Goal: Task Accomplishment & Management: Complete application form

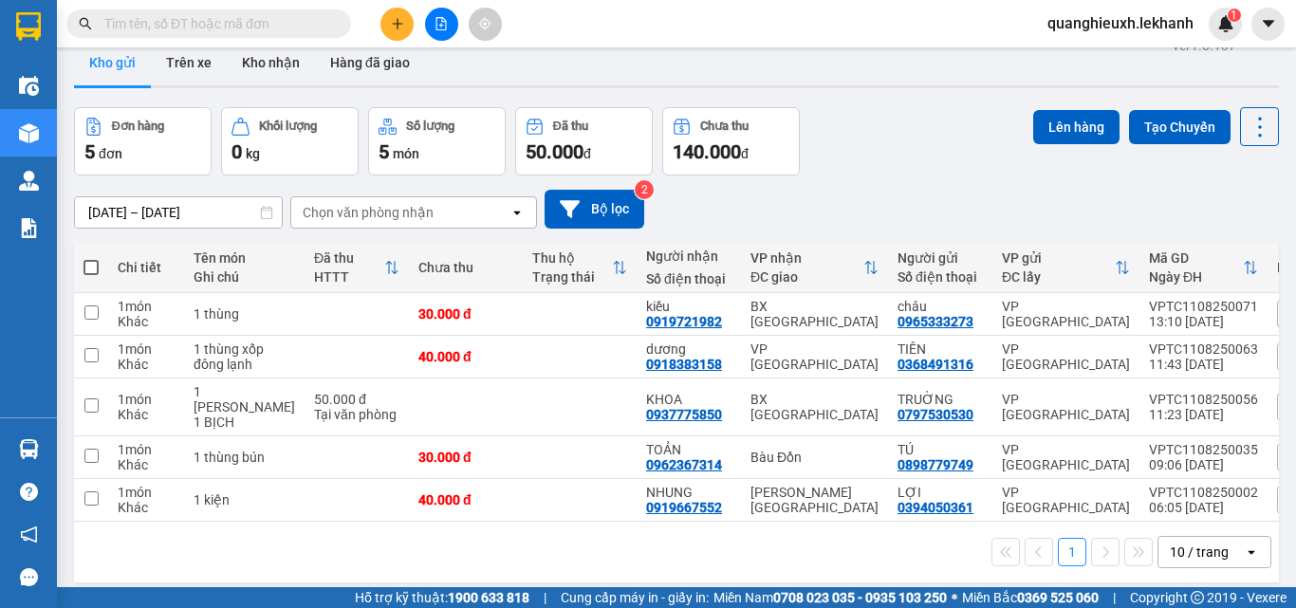
scroll to position [24, 0]
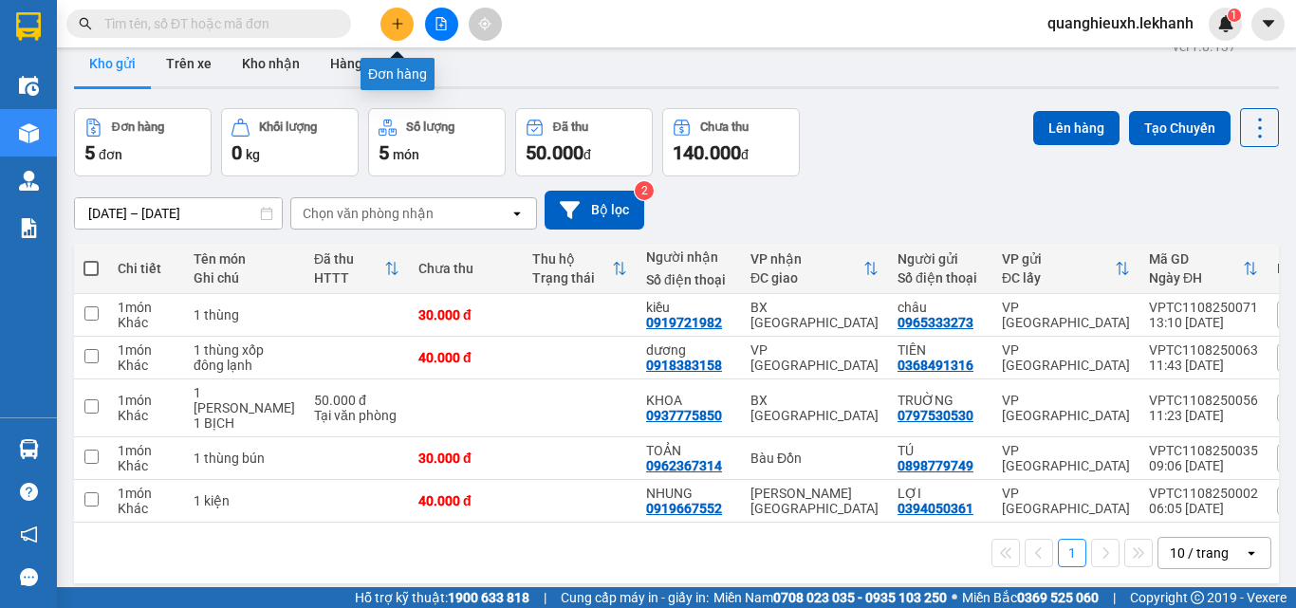
click at [398, 39] on button at bounding box center [396, 24] width 33 height 33
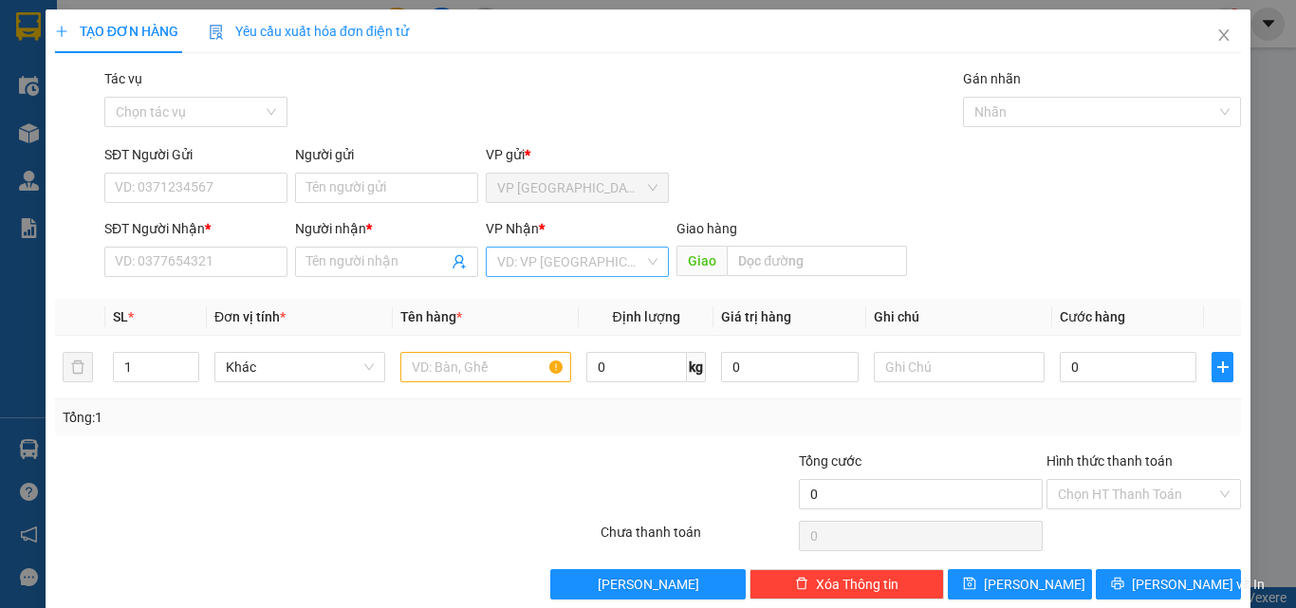
click at [548, 261] on input "search" at bounding box center [570, 262] width 147 height 28
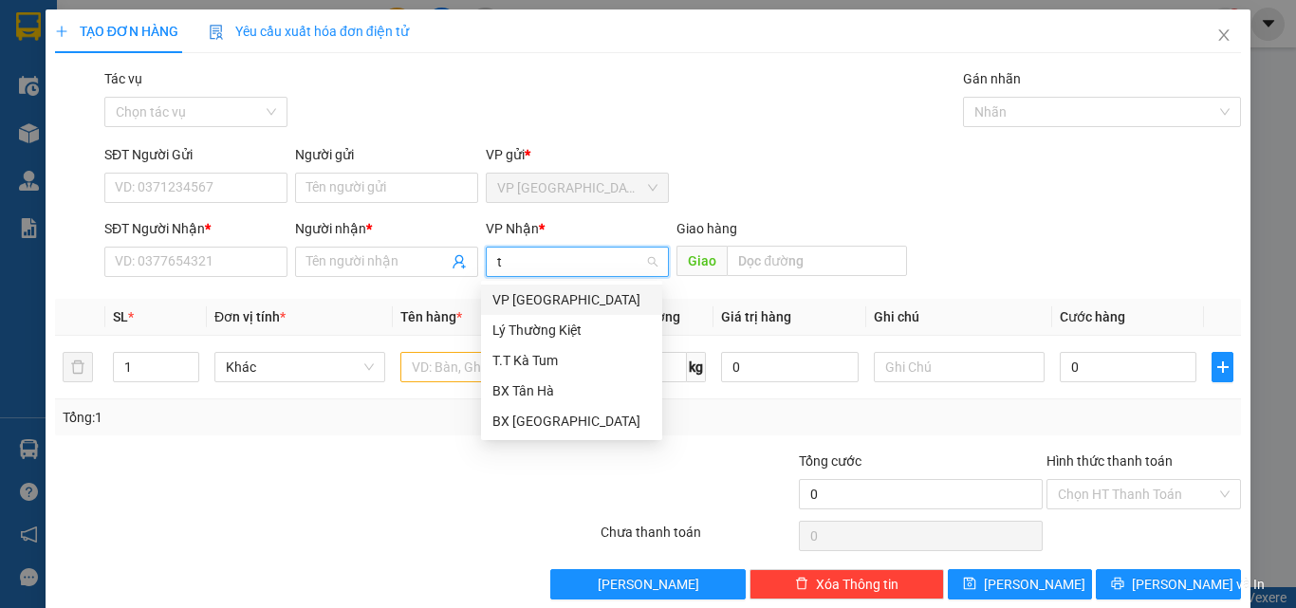
type input "ta"
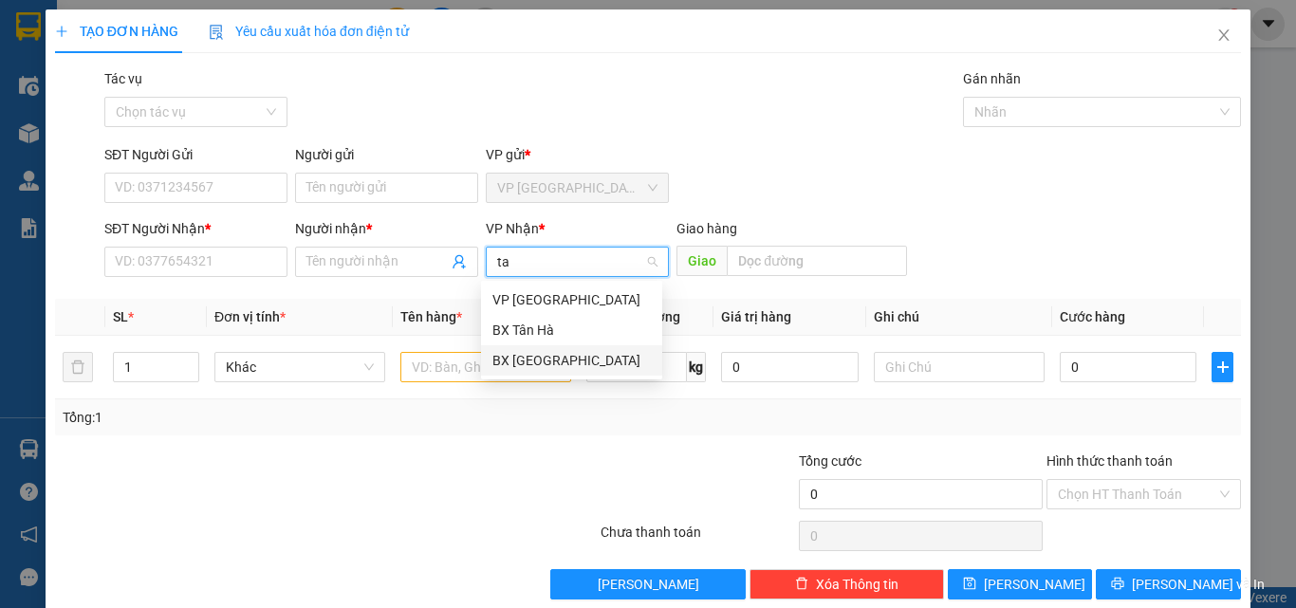
click at [557, 357] on div "BX [GEOGRAPHIC_DATA]" at bounding box center [571, 360] width 158 height 21
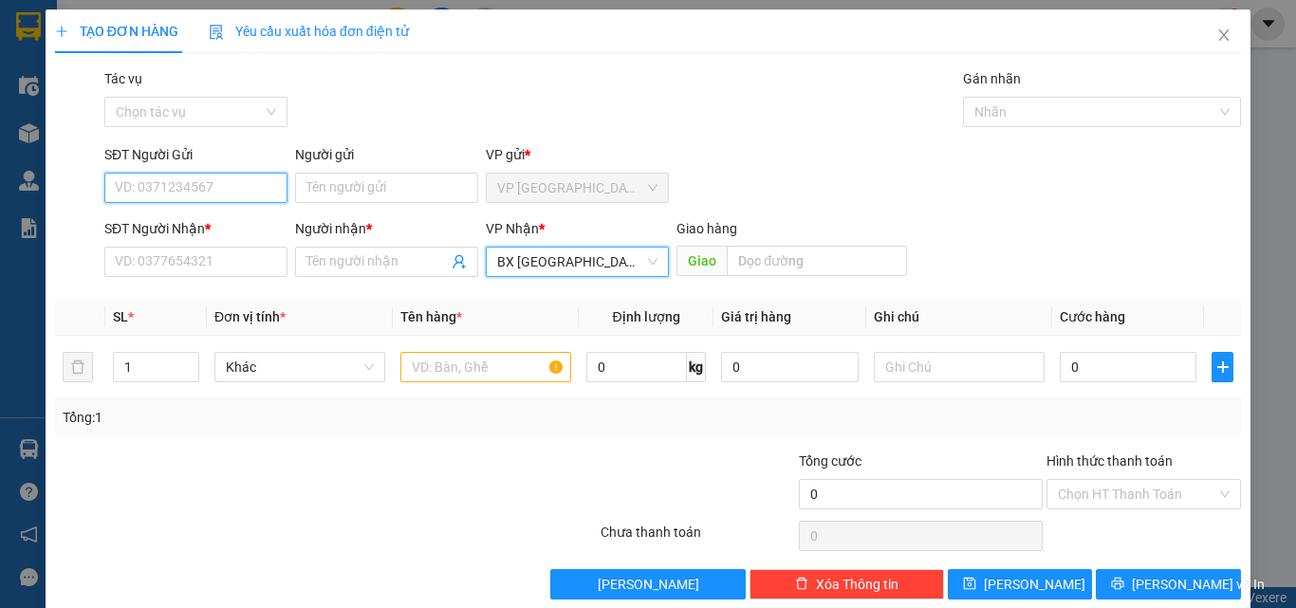
click at [264, 186] on input "SĐT Người Gửi" at bounding box center [195, 188] width 183 height 30
click at [264, 186] on input "0909909149" at bounding box center [195, 188] width 183 height 30
type input "0909909149"
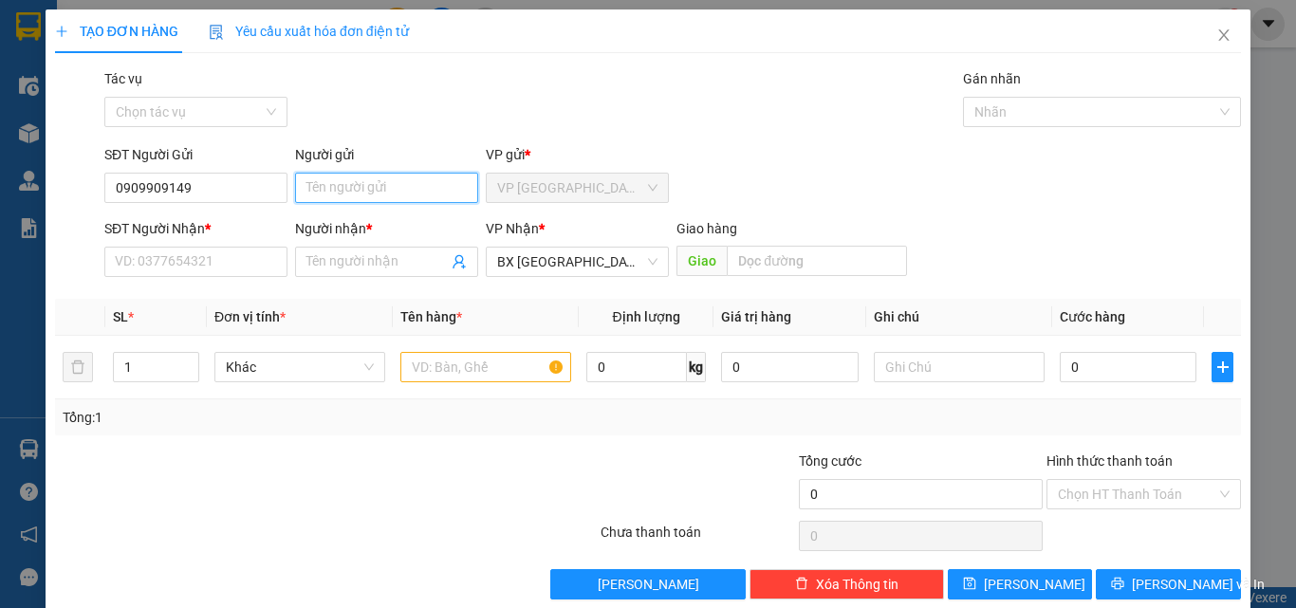
click at [309, 186] on input "Người gửi" at bounding box center [386, 188] width 183 height 30
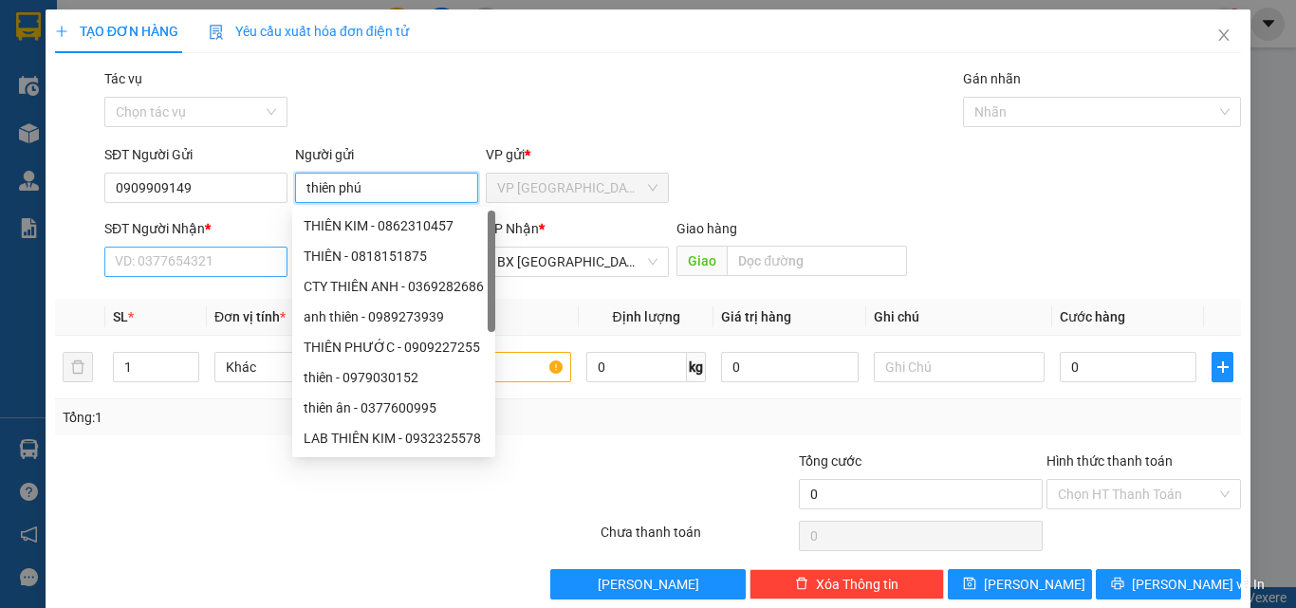
type input "thiên phú"
click at [228, 263] on input "SĐT Người Nhận *" at bounding box center [195, 262] width 183 height 30
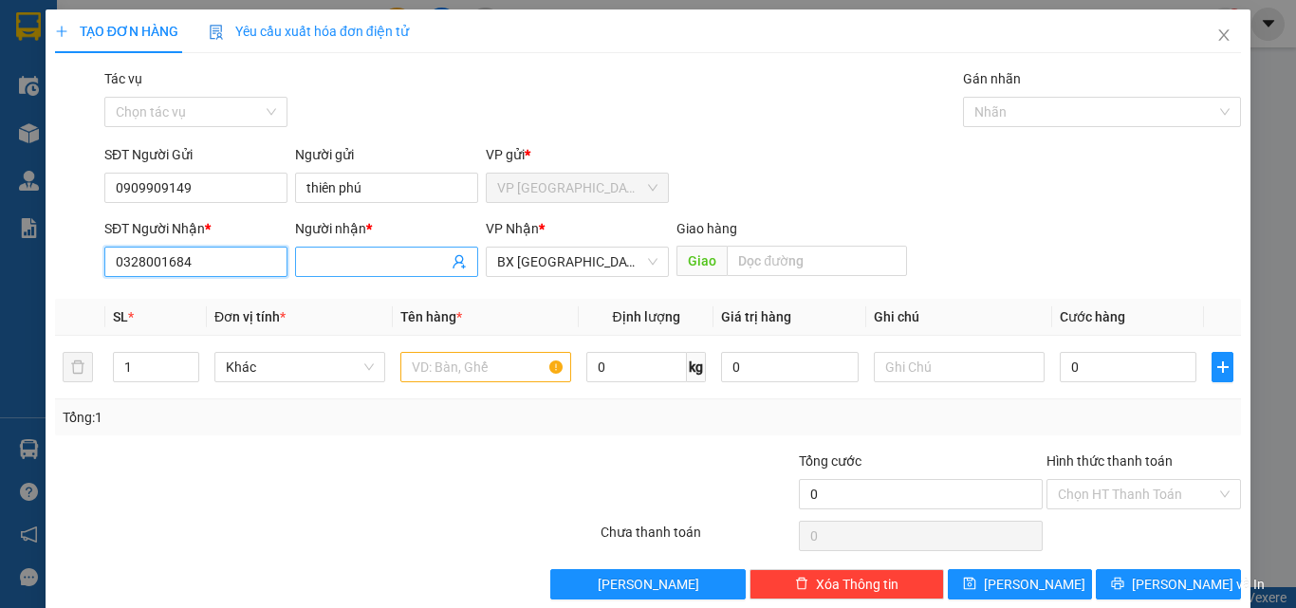
type input "0328001684"
click at [347, 264] on input "Người nhận *" at bounding box center [376, 261] width 141 height 21
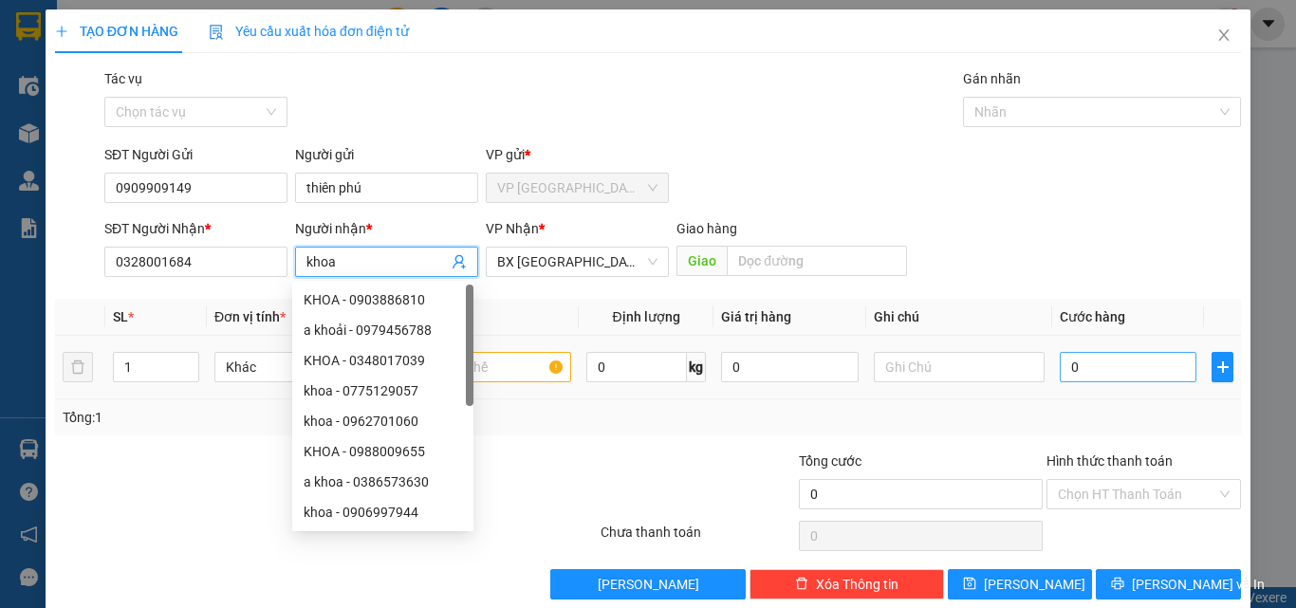
type input "khoa"
click at [1103, 375] on input "0" at bounding box center [1128, 367] width 137 height 30
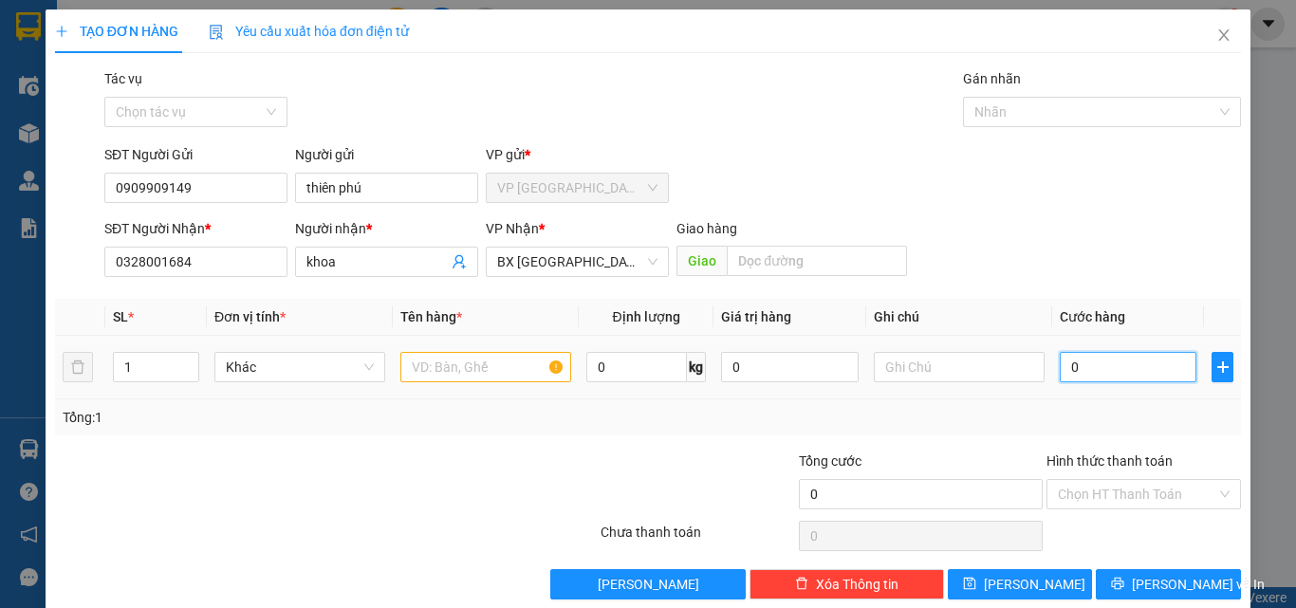
type input "3"
type input "30"
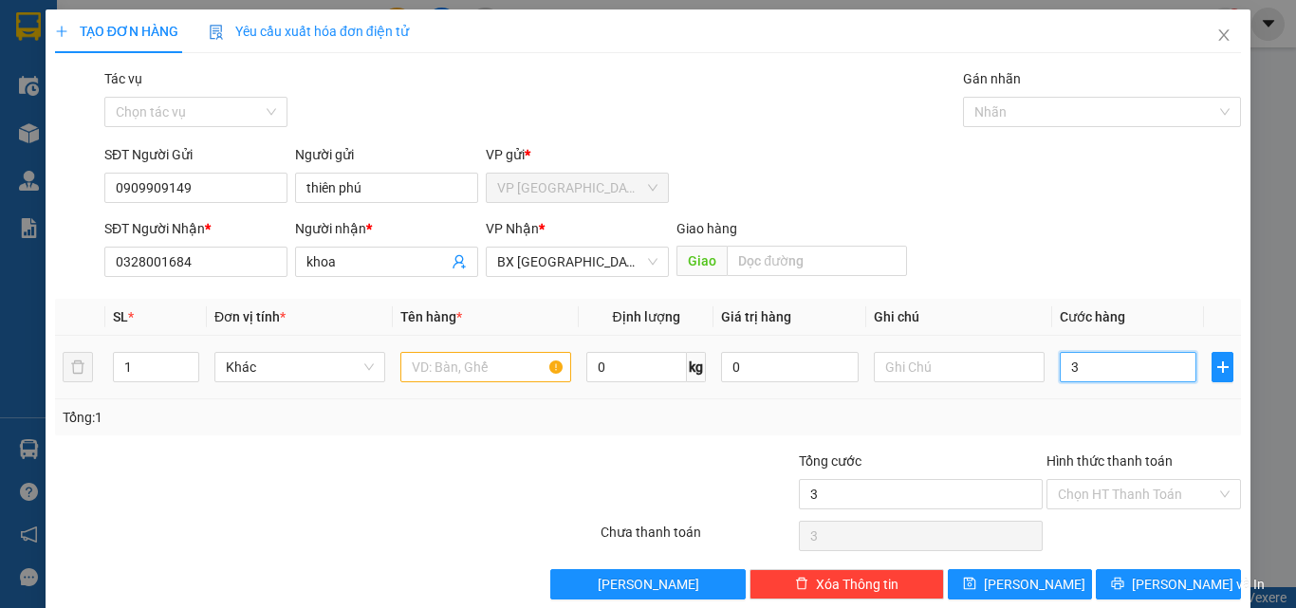
type input "30"
type input "300"
type input "3.000"
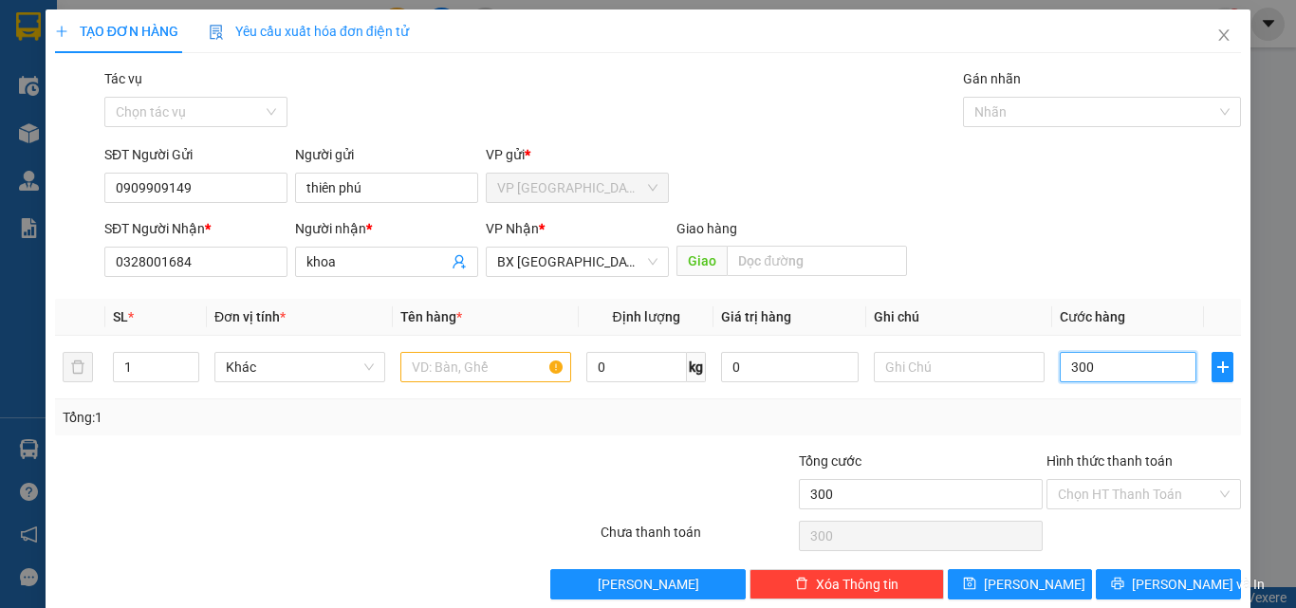
type input "3.000"
type input "30.000"
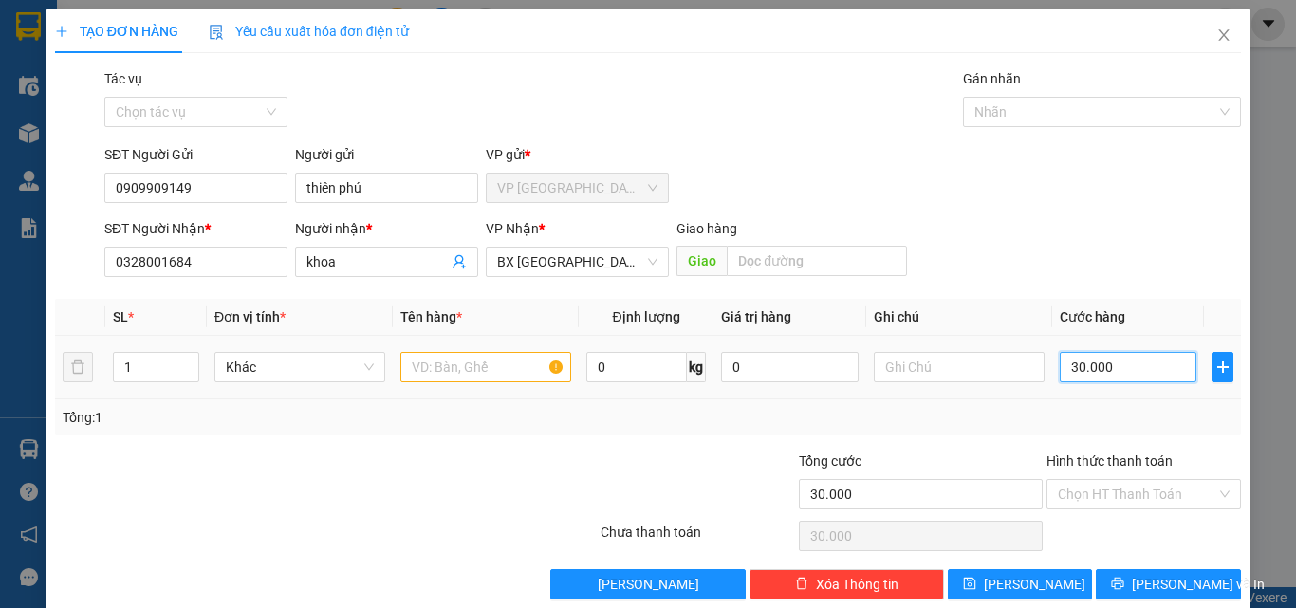
type input "30.000"
click at [452, 373] on input "text" at bounding box center [485, 367] width 171 height 30
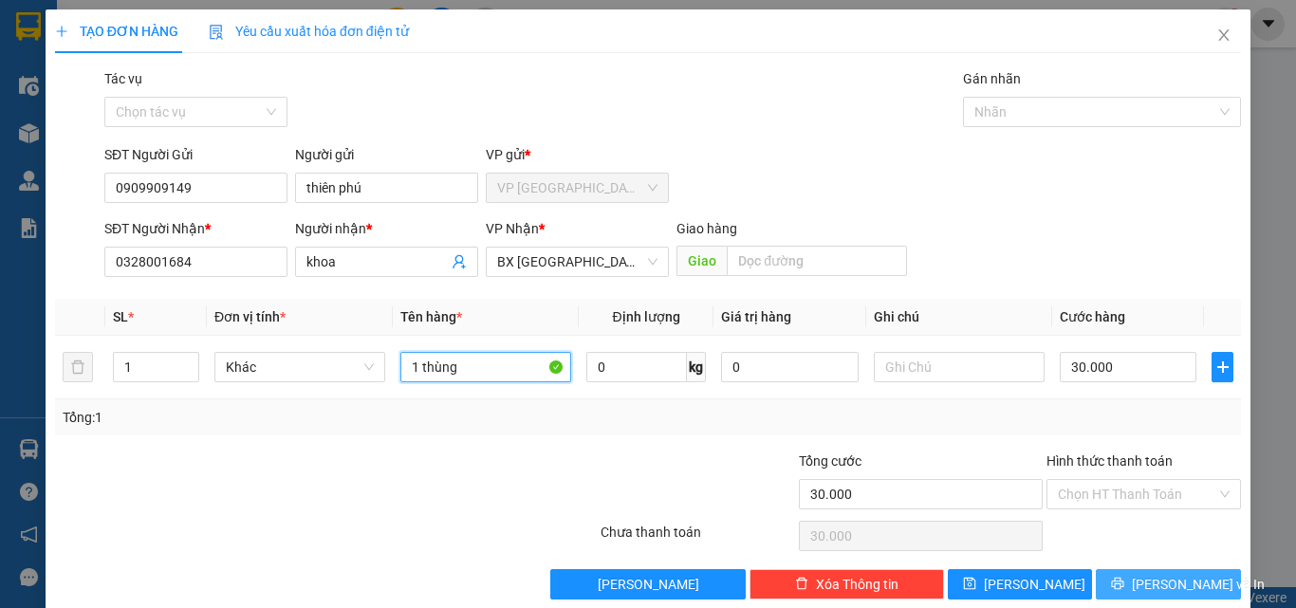
type input "1 thùng"
click at [1156, 583] on span "[PERSON_NAME] và In" at bounding box center [1198, 584] width 133 height 21
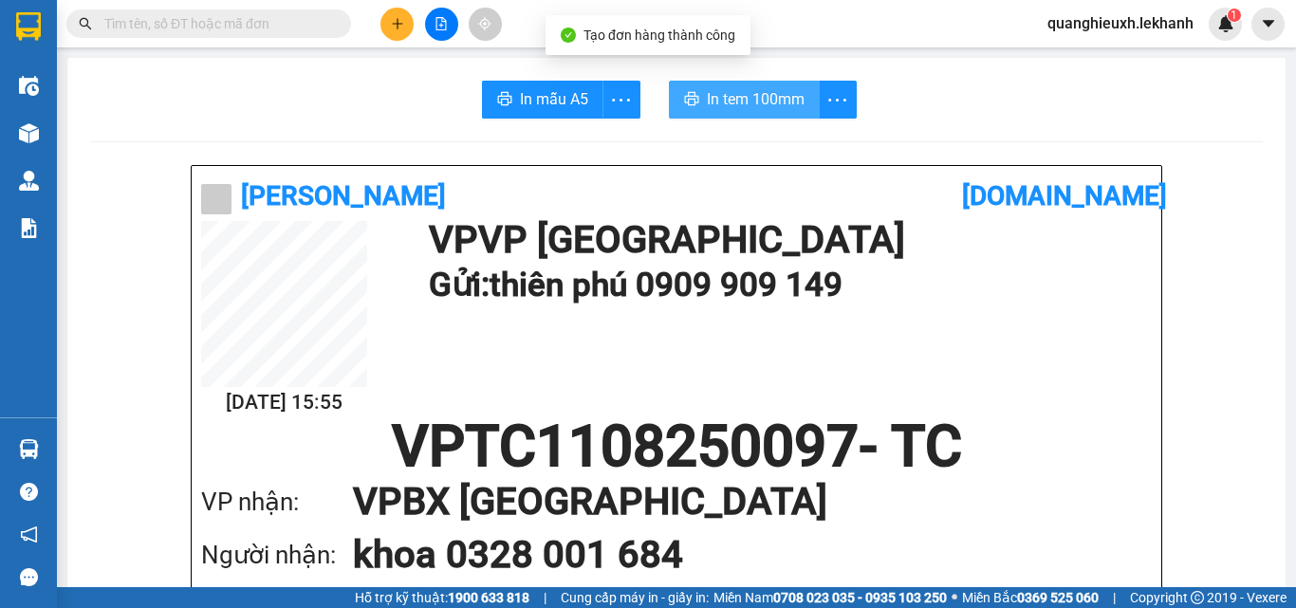
click at [741, 103] on span "In tem 100mm" at bounding box center [756, 99] width 98 height 24
